Goal: Information Seeking & Learning: Learn about a topic

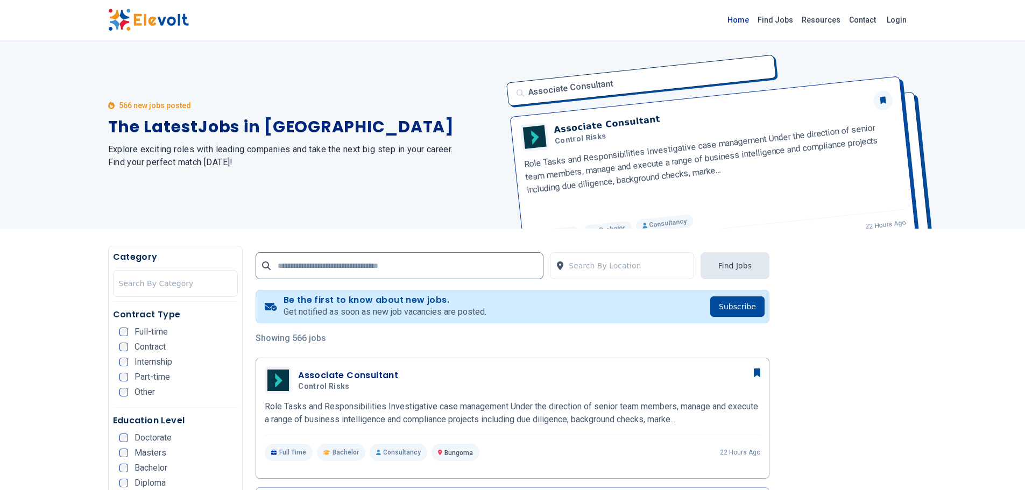
click at [744, 19] on link "Home" at bounding box center [738, 19] width 30 height 17
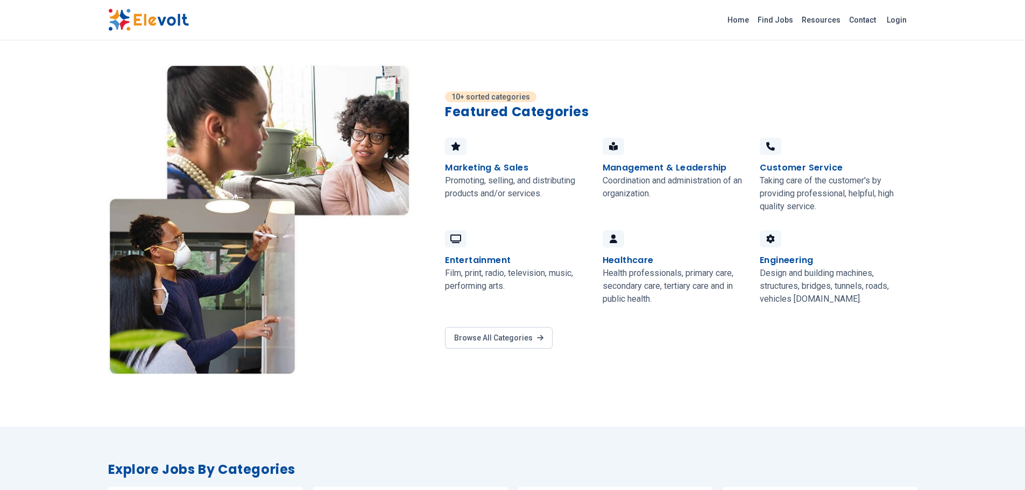
scroll to position [699, 0]
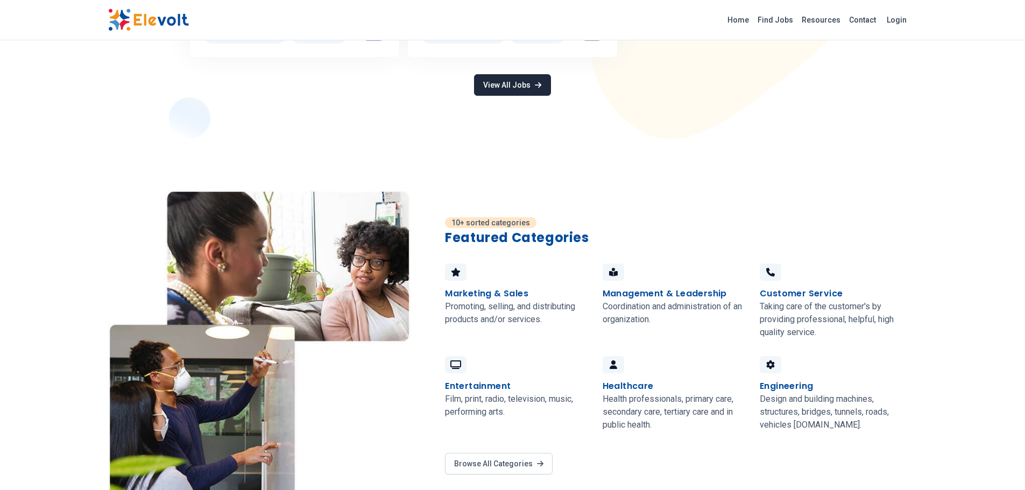
click at [533, 79] on link "View All Jobs" at bounding box center [512, 85] width 76 height 22
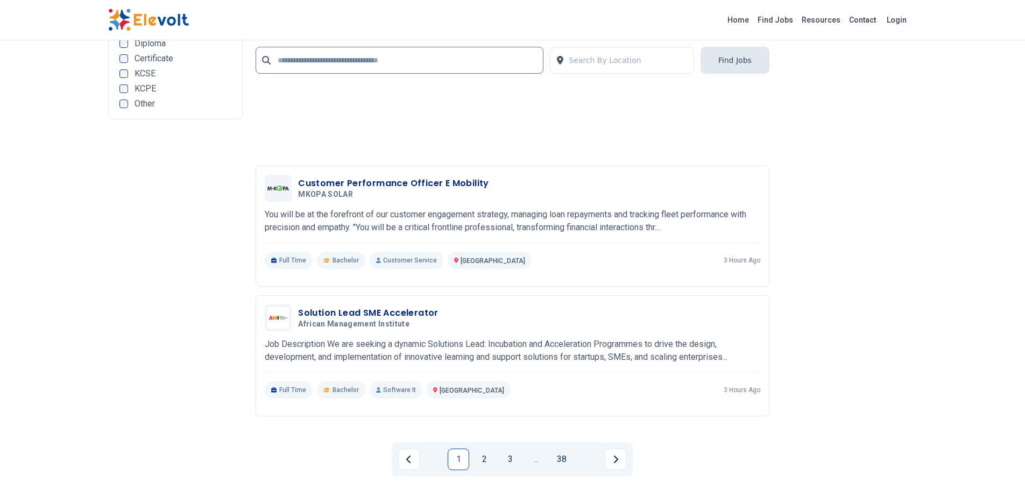
scroll to position [2313, 0]
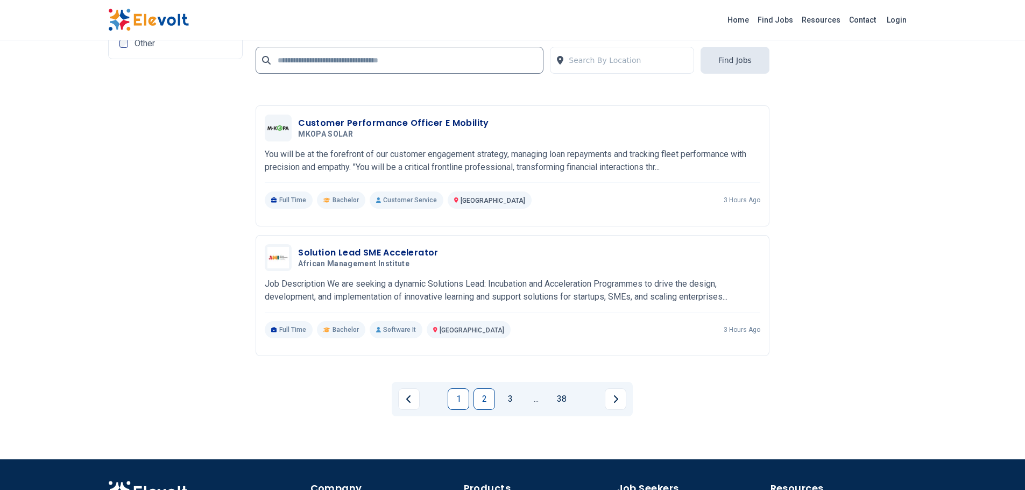
click at [479, 400] on link "2" at bounding box center [484, 399] width 22 height 22
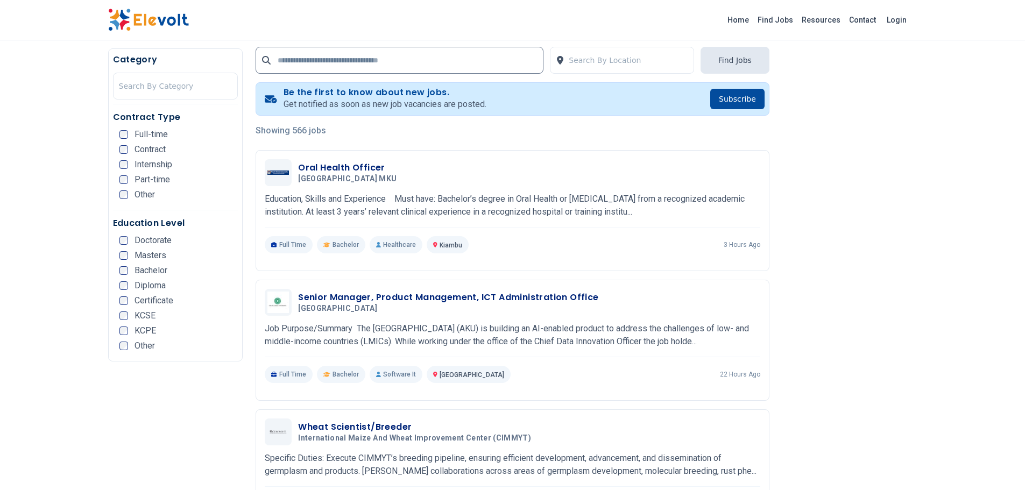
scroll to position [215, 0]
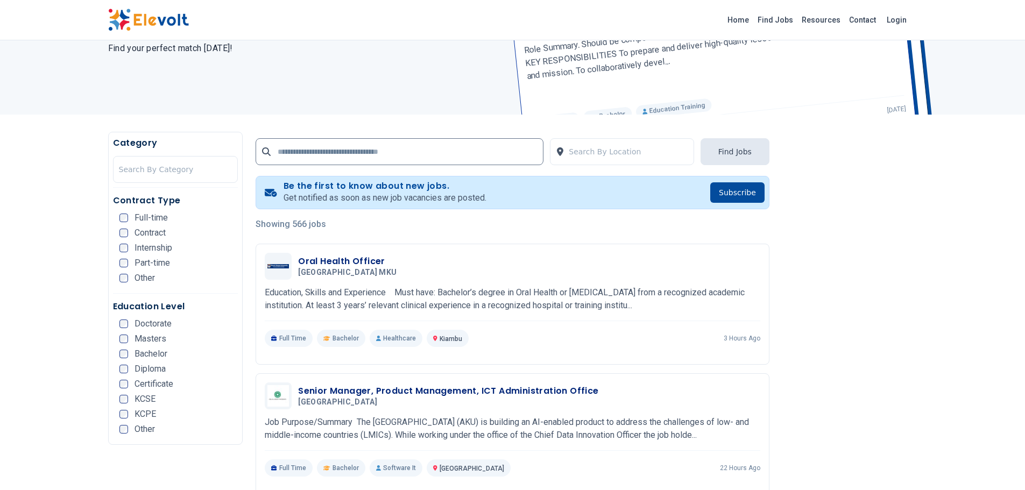
scroll to position [269, 0]
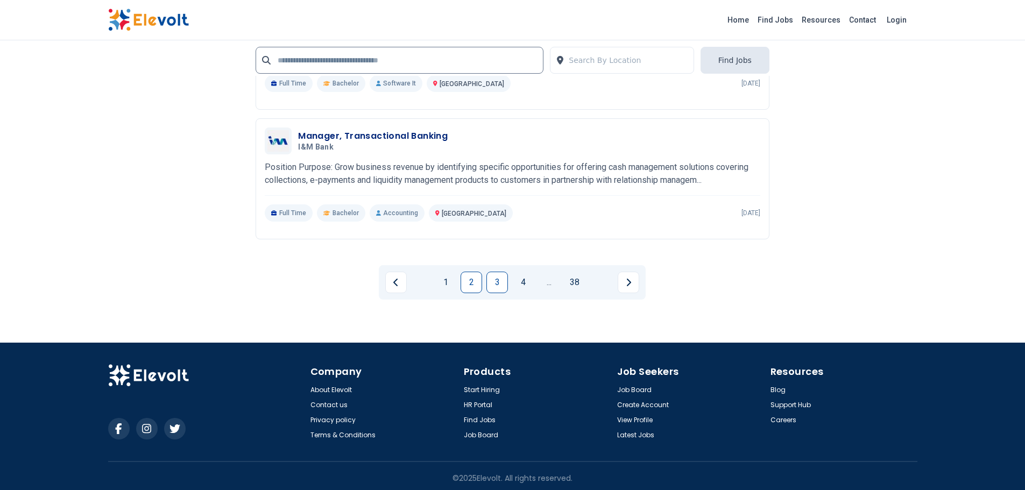
click at [491, 281] on link "3" at bounding box center [497, 283] width 22 height 22
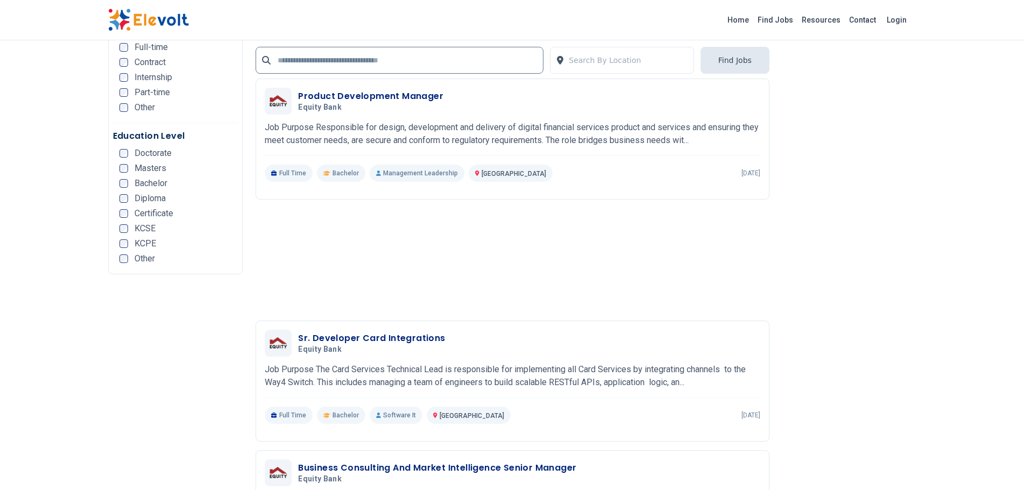
scroll to position [2421, 0]
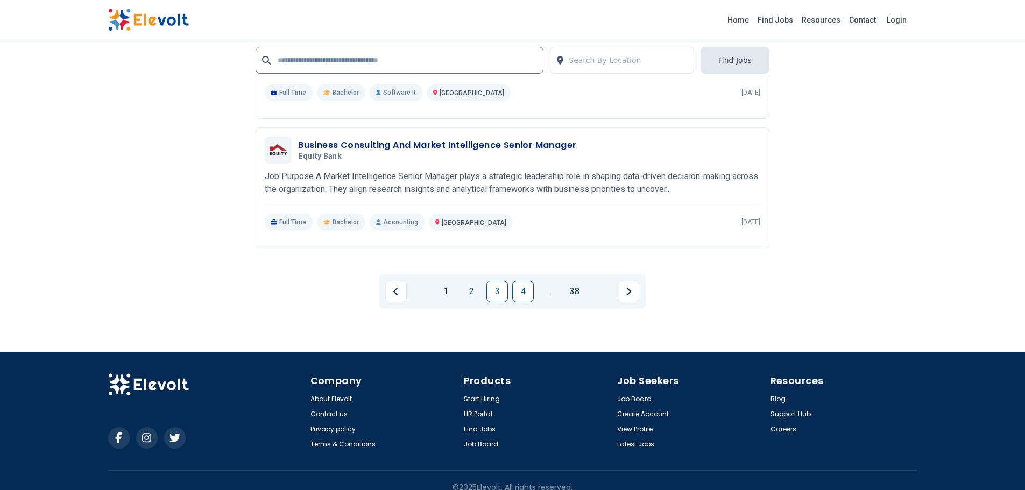
click at [520, 292] on link "4" at bounding box center [523, 292] width 22 height 22
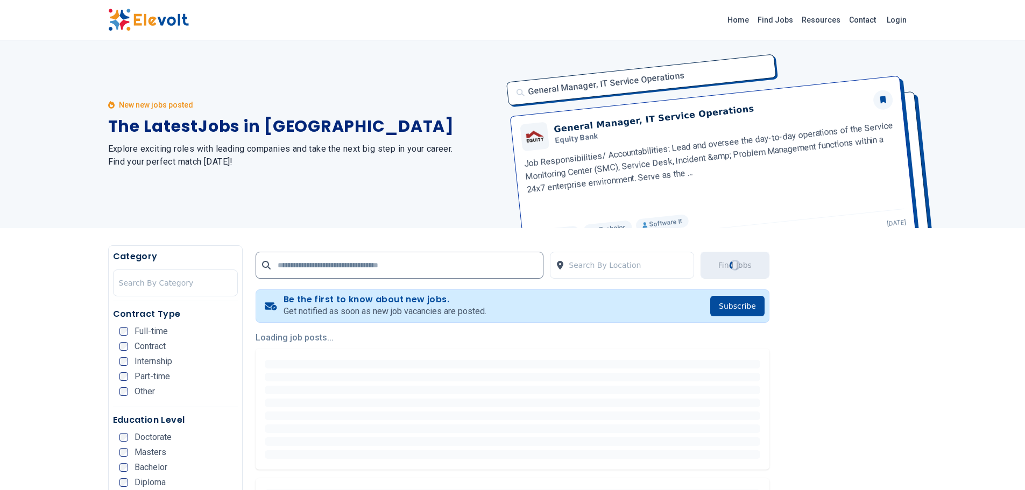
scroll to position [0, 0]
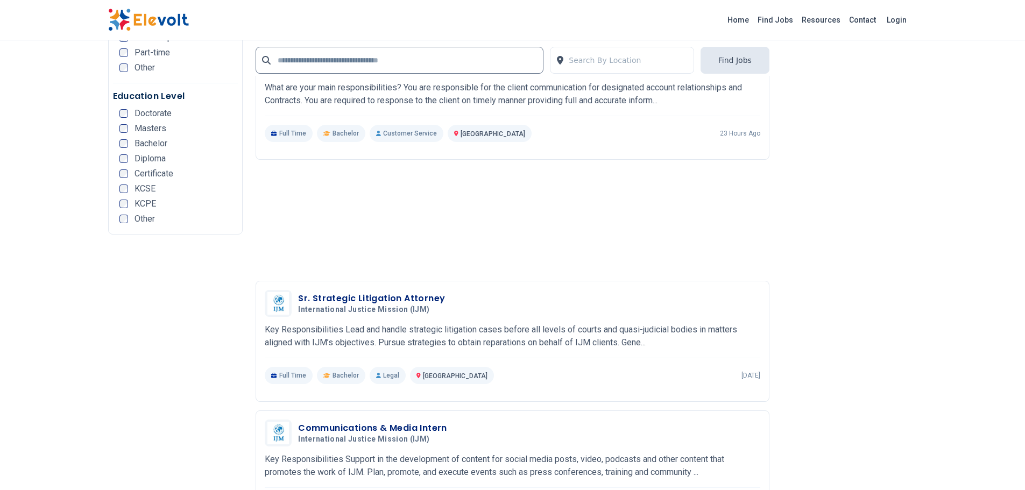
scroll to position [2367, 0]
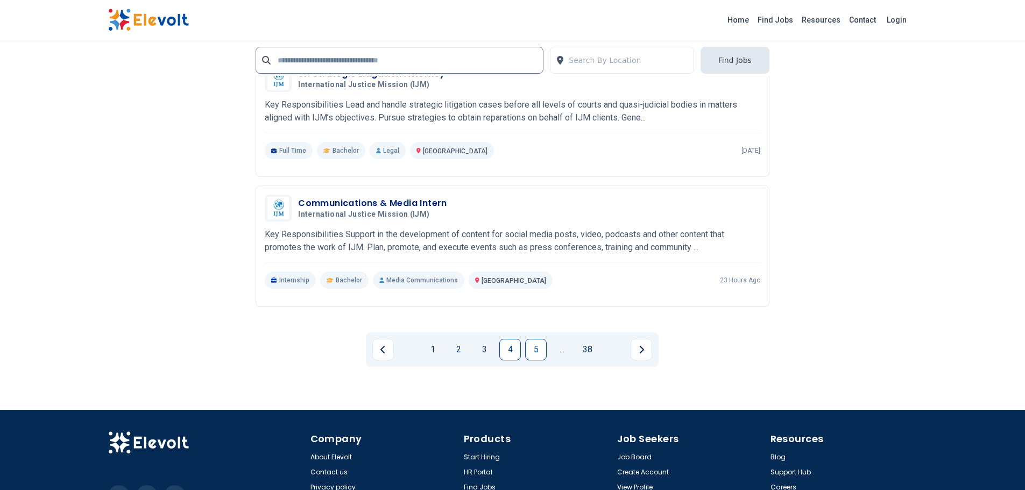
click at [535, 344] on link "5" at bounding box center [536, 350] width 22 height 22
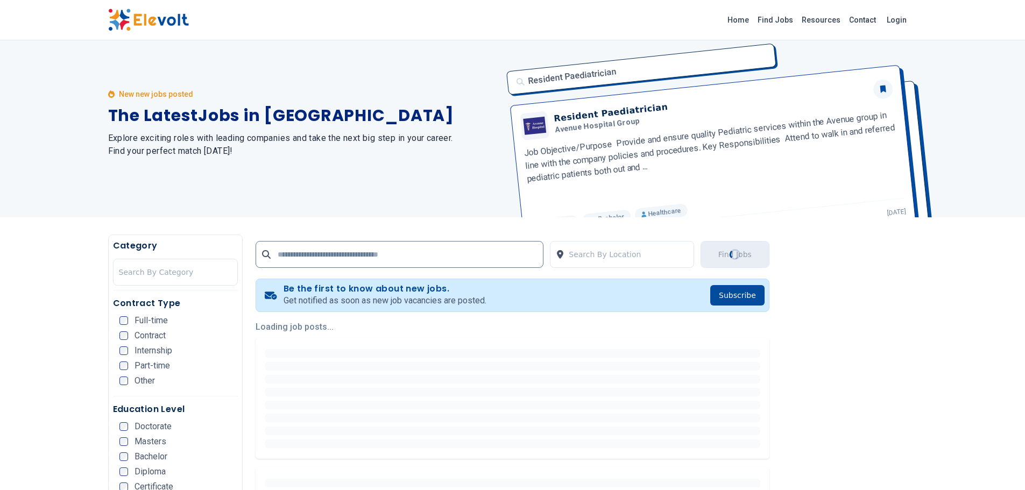
scroll to position [0, 0]
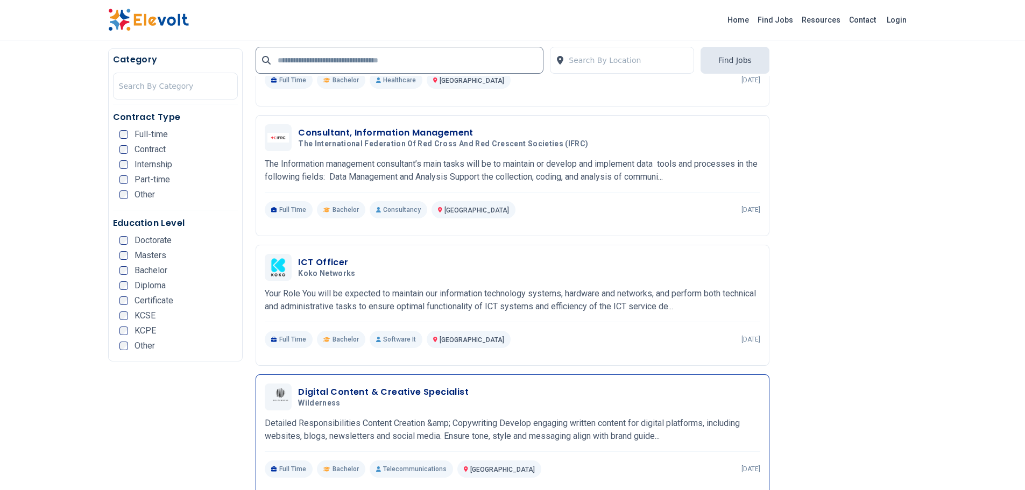
scroll to position [645, 0]
